Goal: Transaction & Acquisition: Purchase product/service

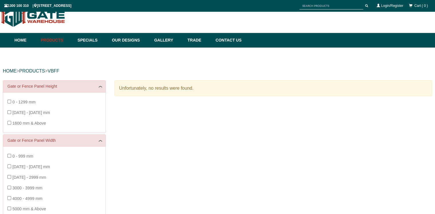
scroll to position [14, 0]
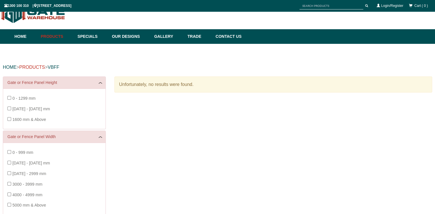
click at [26, 68] on link "PRODUCTS" at bounding box center [32, 67] width 26 height 5
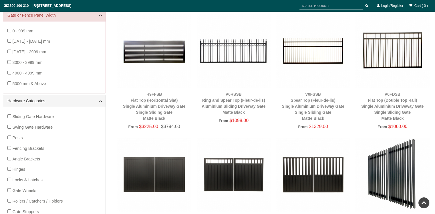
scroll to position [243, 0]
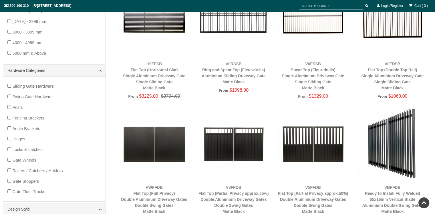
click at [19, 106] on span "Posts" at bounding box center [17, 107] width 10 height 5
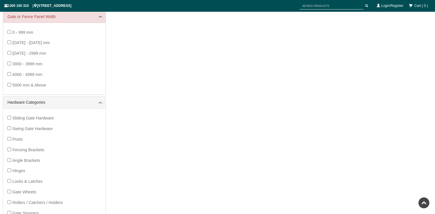
scroll to position [214, 0]
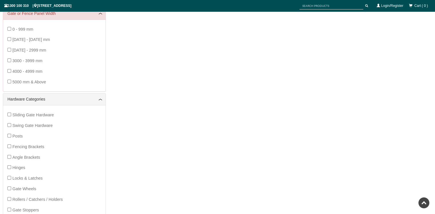
click at [18, 138] on span "Posts" at bounding box center [17, 136] width 10 height 5
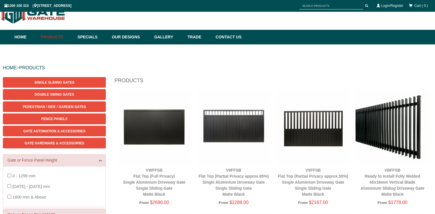
scroll to position [14, 0]
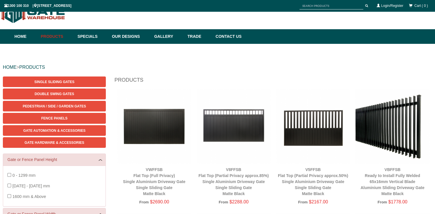
click at [137, 131] on img at bounding box center [154, 126] width 74 height 74
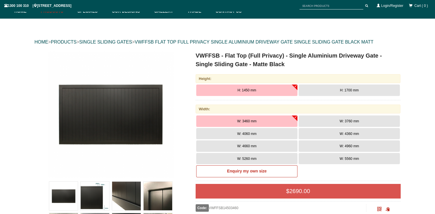
scroll to position [43, 0]
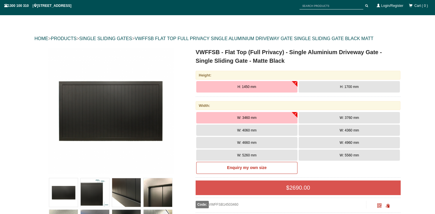
click at [346, 85] on span "H: 1700 mm" at bounding box center [349, 87] width 19 height 4
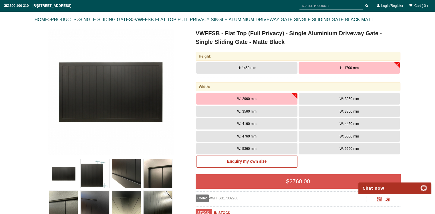
scroll to position [71, 0]
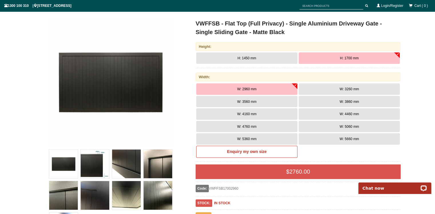
click at [361, 88] on button "W: 3260 mm" at bounding box center [348, 88] width 101 height 11
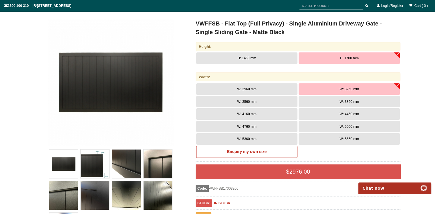
click at [338, 117] on button "W: 4460 mm" at bounding box center [348, 113] width 101 height 11
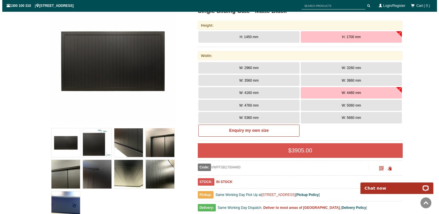
scroll to position [157, 0]
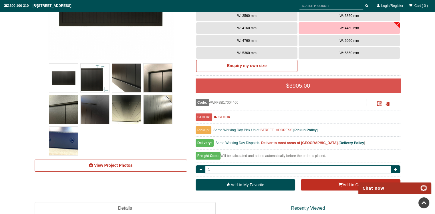
click at [117, 121] on img at bounding box center [126, 109] width 29 height 29
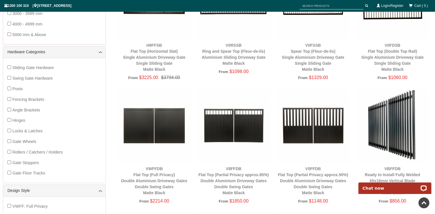
scroll to position [272, 0]
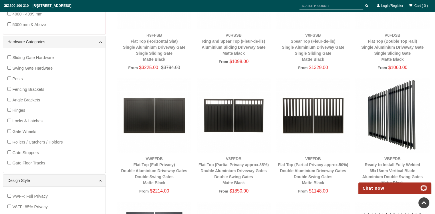
click at [235, 168] on div "V8FFDB Flat Top (Partial Privacy approx.85%) Double Aluminium Driveway Gates Do…" at bounding box center [234, 171] width 74 height 30
click at [234, 119] on img at bounding box center [234, 115] width 74 height 74
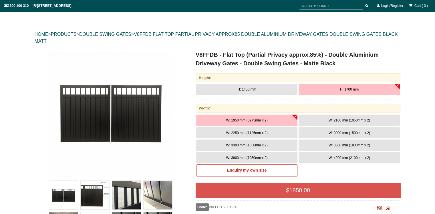
scroll to position [71, 0]
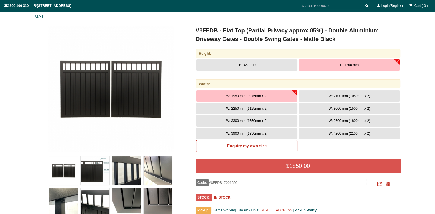
click at [323, 132] on button "W: 4200 mm (2100mm x 2)" at bounding box center [348, 133] width 101 height 11
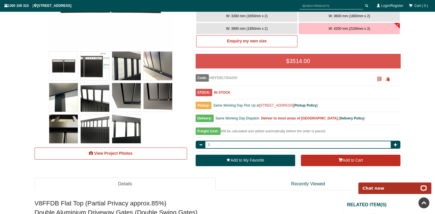
scroll to position [186, 0]
